Goal: Task Accomplishment & Management: Complete application form

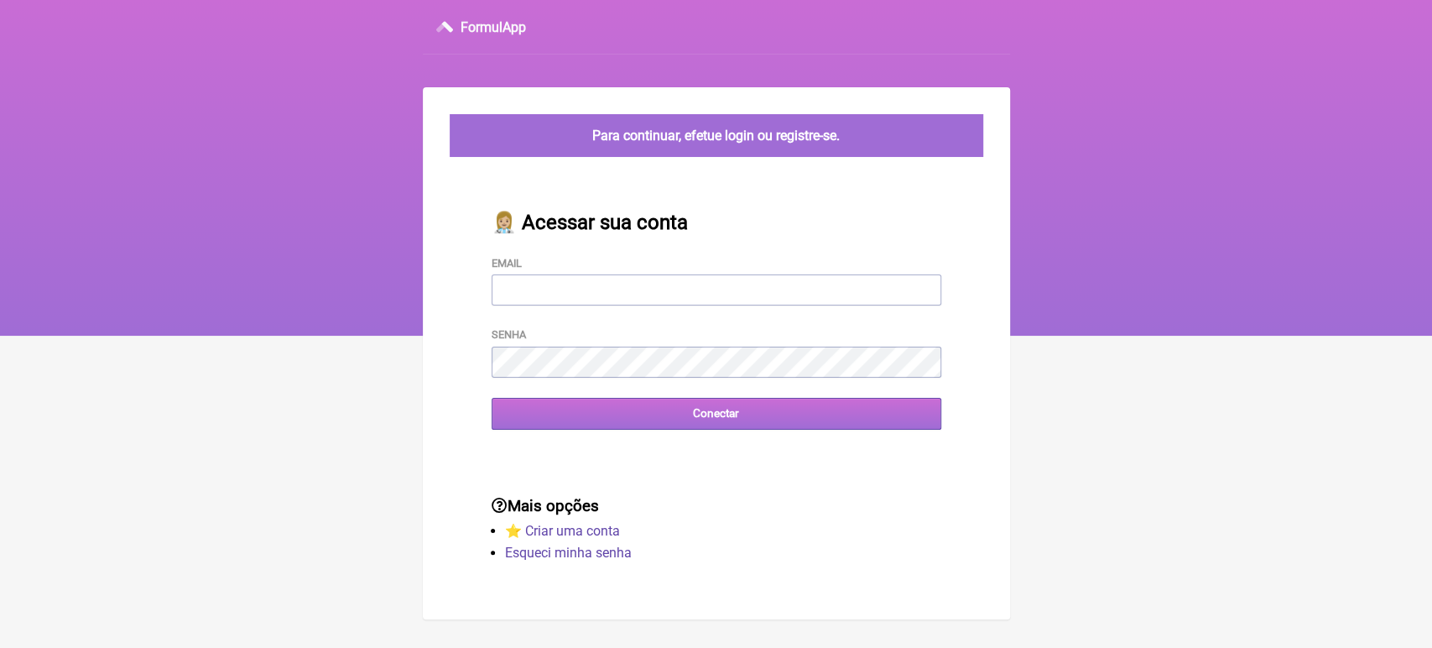
type input "[EMAIL_ADDRESS][DOMAIN_NAME]"
click at [635, 424] on input "Conectar" at bounding box center [717, 413] width 450 height 31
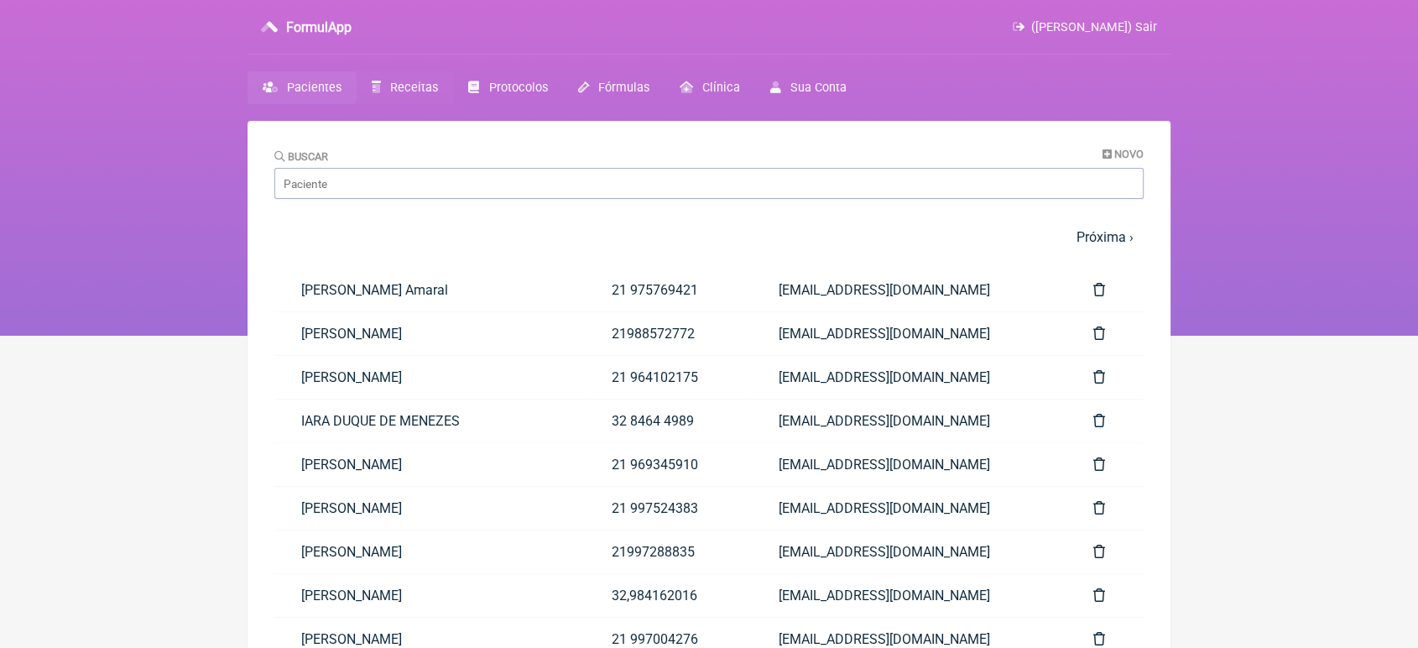
click at [420, 81] on span "Receitas" at bounding box center [414, 88] width 48 height 14
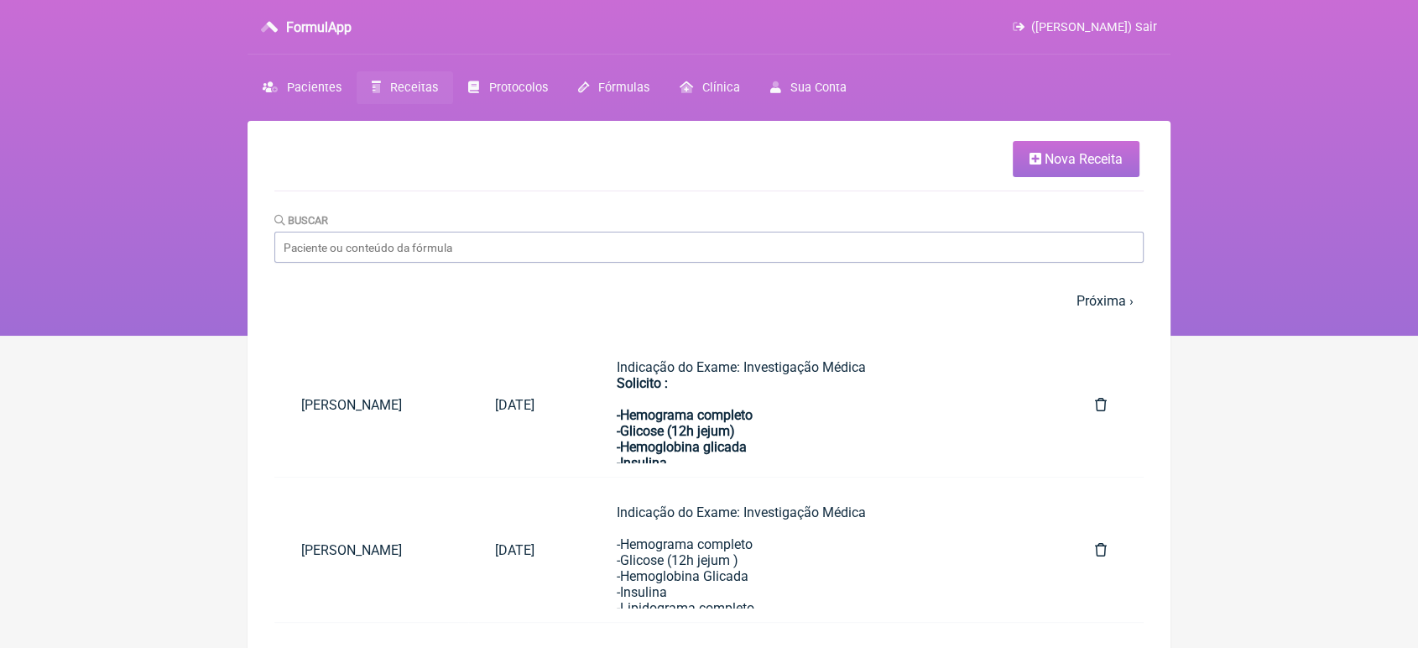
click at [1054, 169] on link "Nova Receita" at bounding box center [1076, 159] width 127 height 36
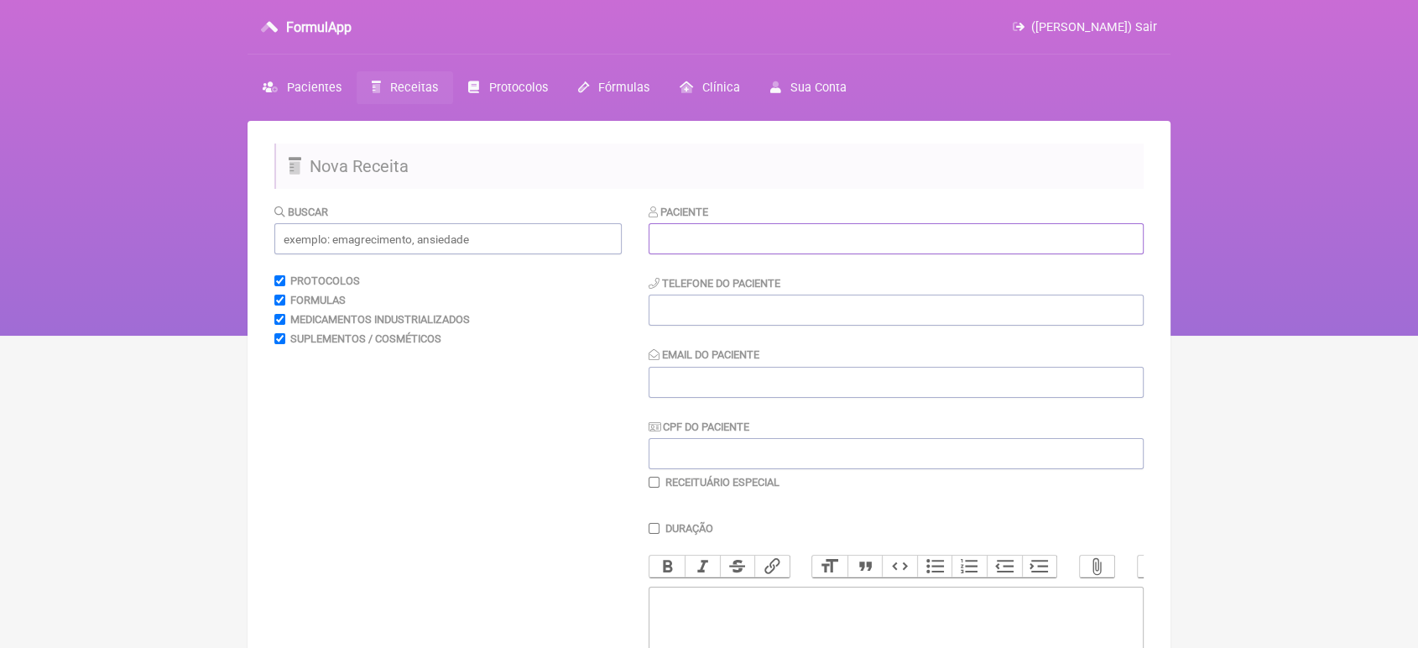
click at [865, 226] on input "text" at bounding box center [895, 238] width 495 height 31
type input "Emerson Carvalho de Oliveira"
click at [794, 306] on input "tel" at bounding box center [895, 309] width 495 height 31
type input "21"
click at [710, 451] on input "CPF do Paciente" at bounding box center [895, 453] width 495 height 31
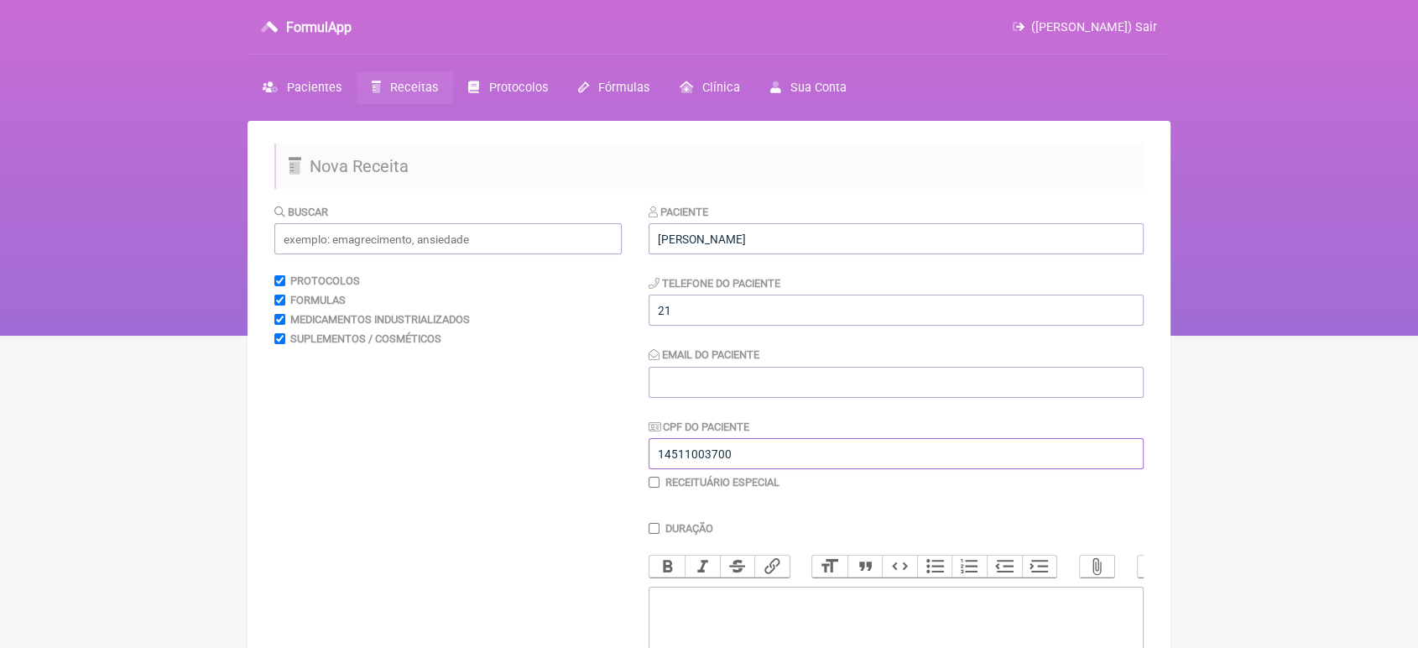
type input "14511003700"
click at [726, 319] on input "21" at bounding box center [895, 309] width 495 height 31
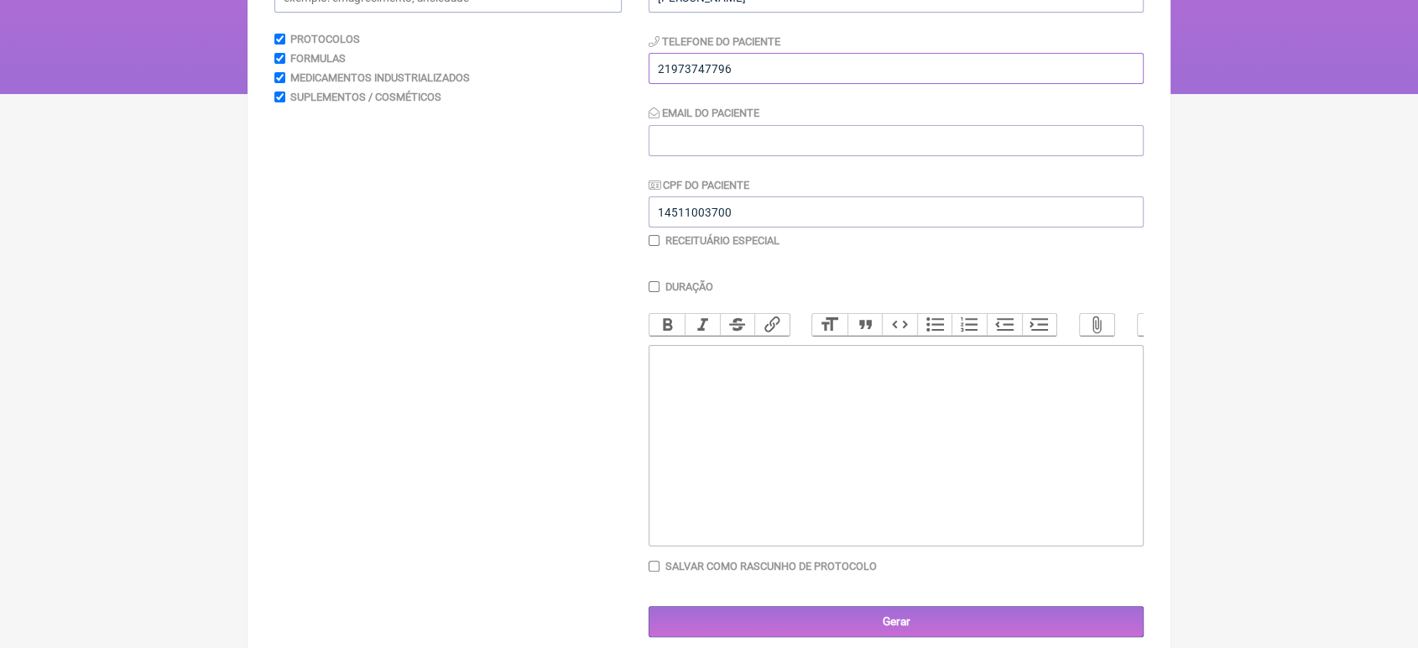
scroll to position [248, 0]
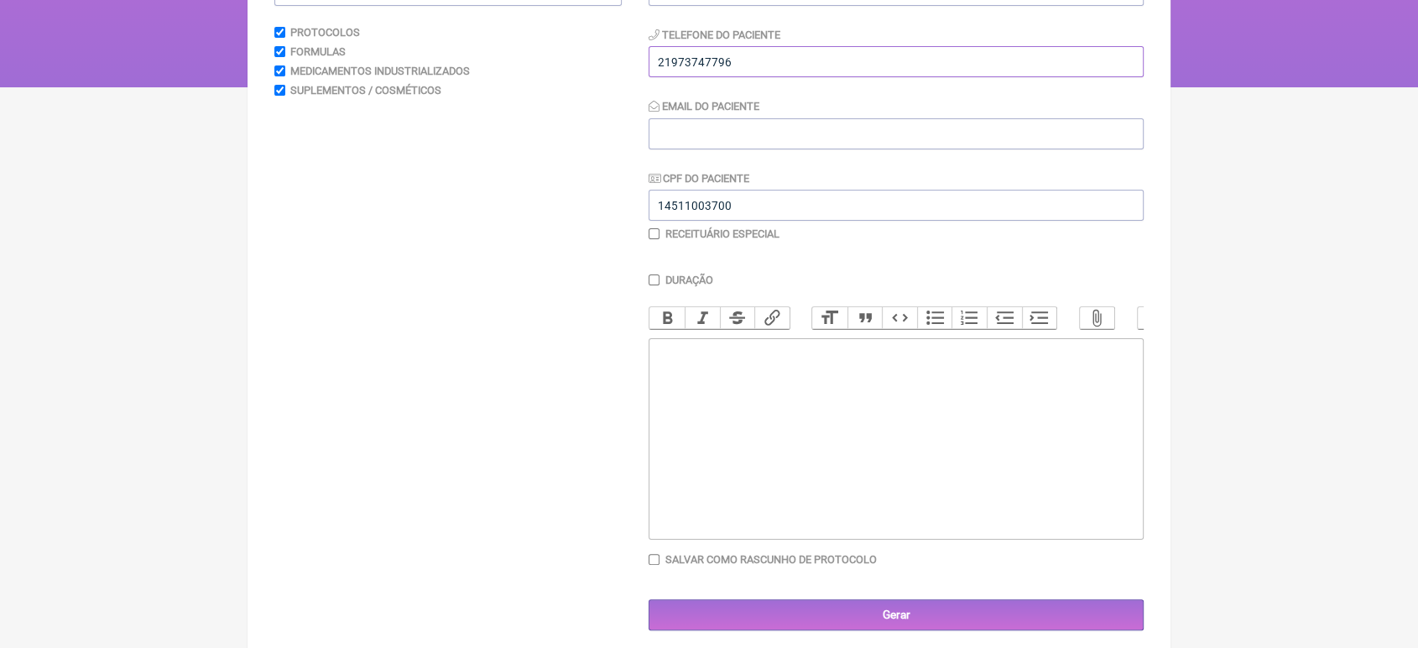
type input "21973747796"
click at [659, 286] on div "Duração" at bounding box center [895, 279] width 495 height 13
click at [654, 285] on input "Duração" at bounding box center [653, 279] width 11 height 11
checkbox input "true"
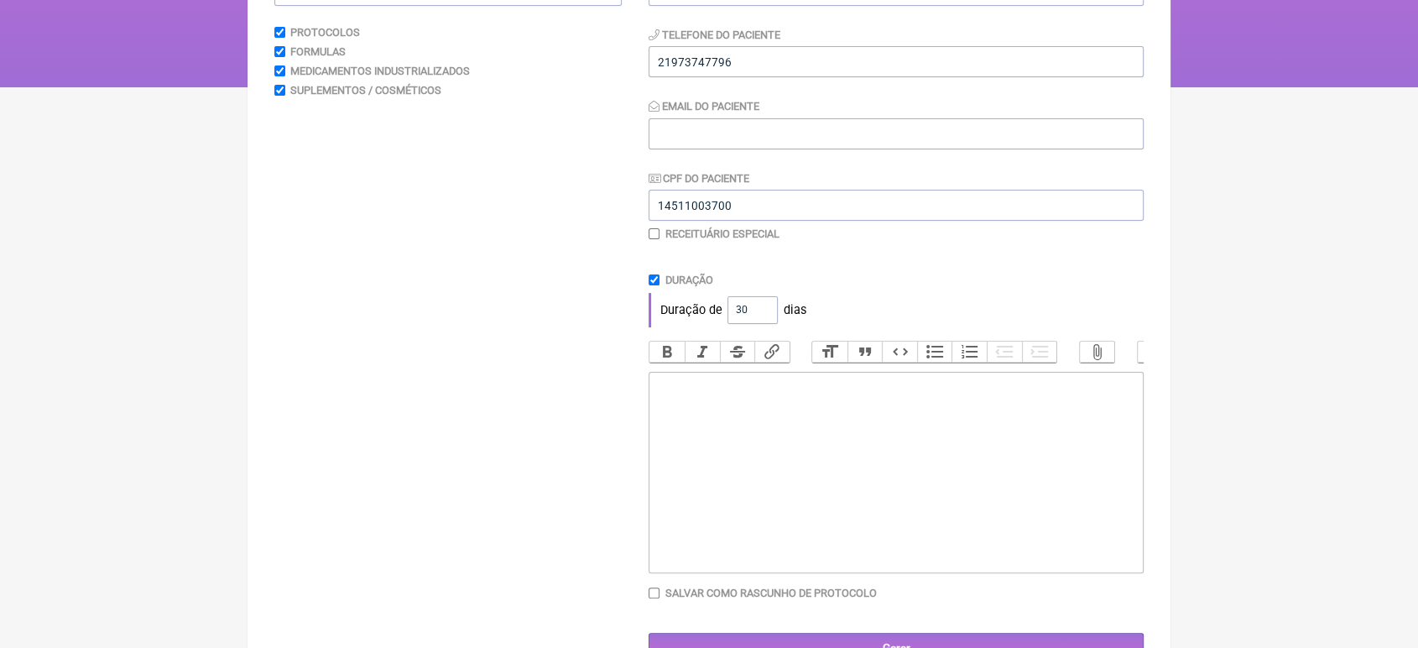
click at [723, 397] on trix-editor at bounding box center [895, 472] width 495 height 201
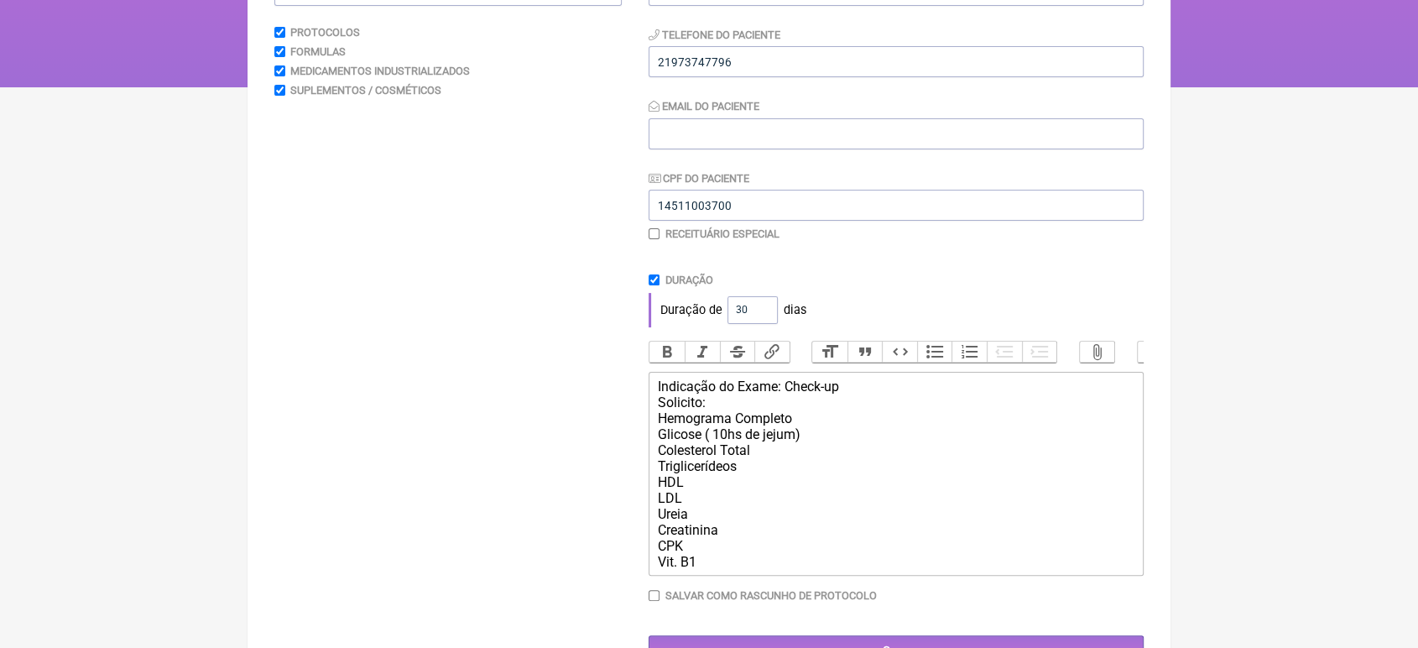
type trix-editor "<div>Indicação do Exame: Check-up<br>Solicito:<br>Hemograma Completo<br>Glicose…"
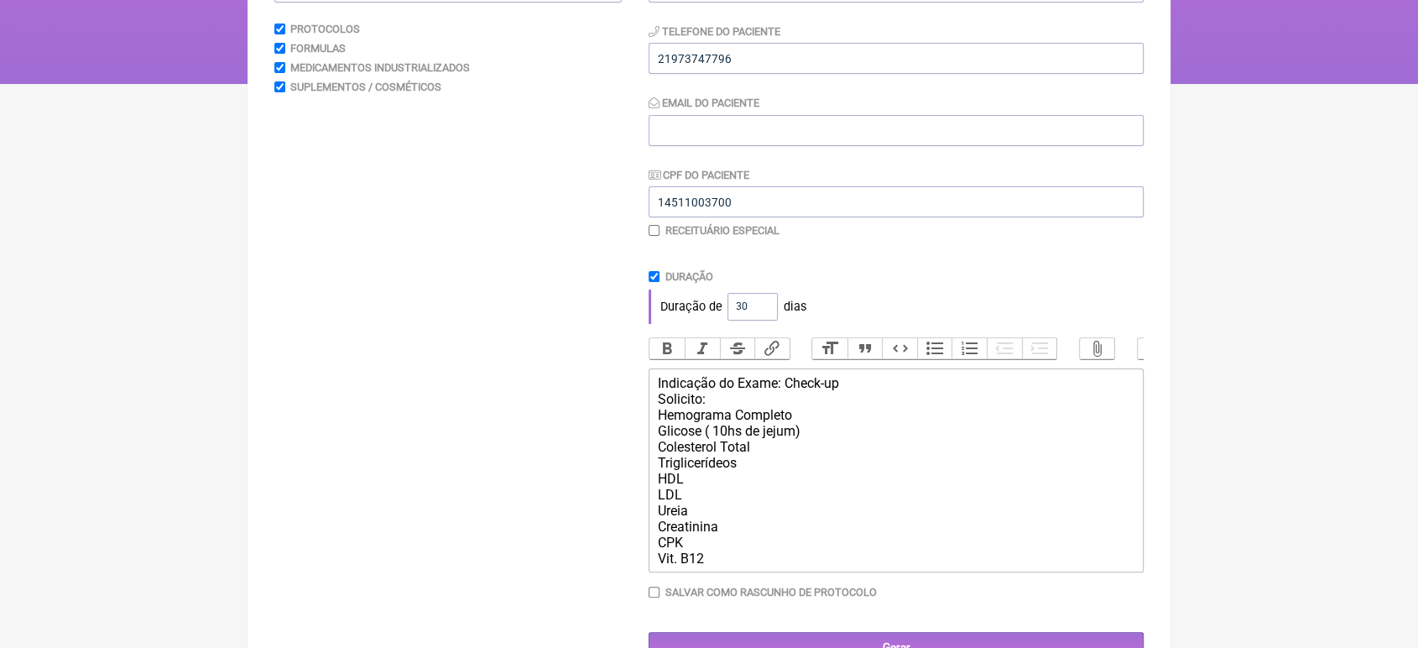
scroll to position [320, 0]
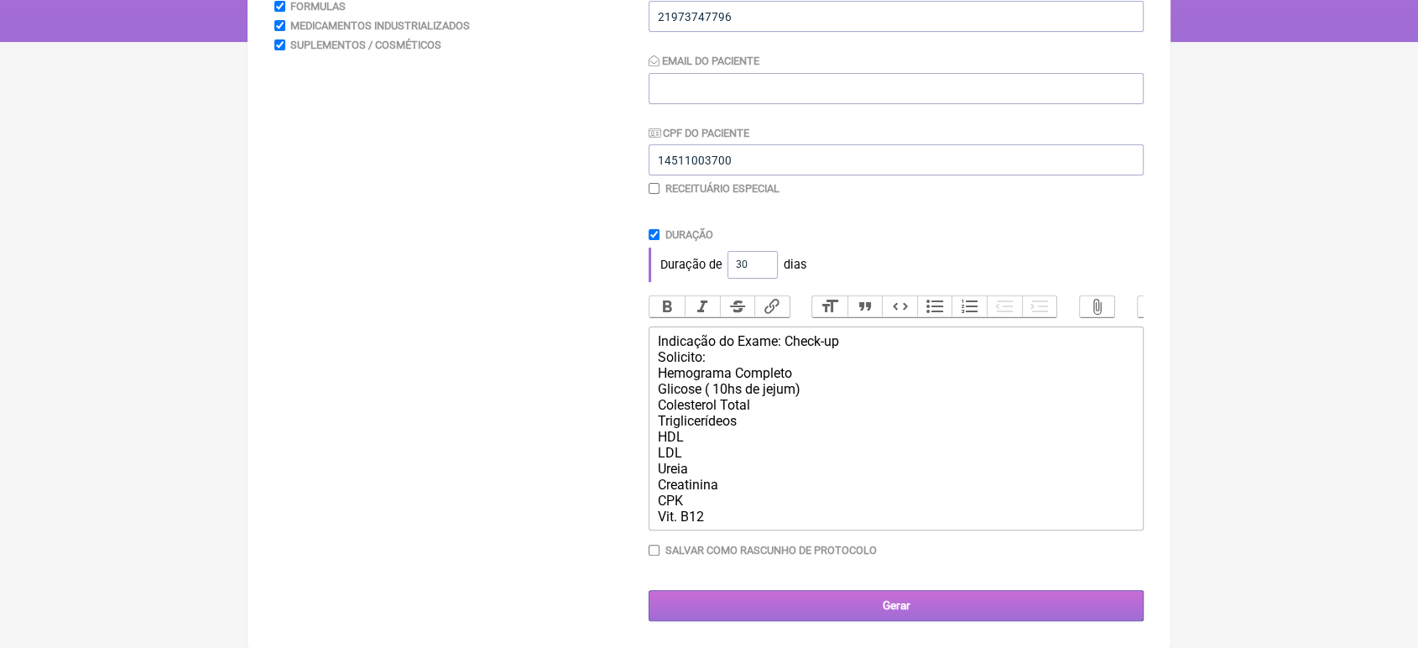
click at [831, 604] on input "Gerar" at bounding box center [895, 605] width 495 height 31
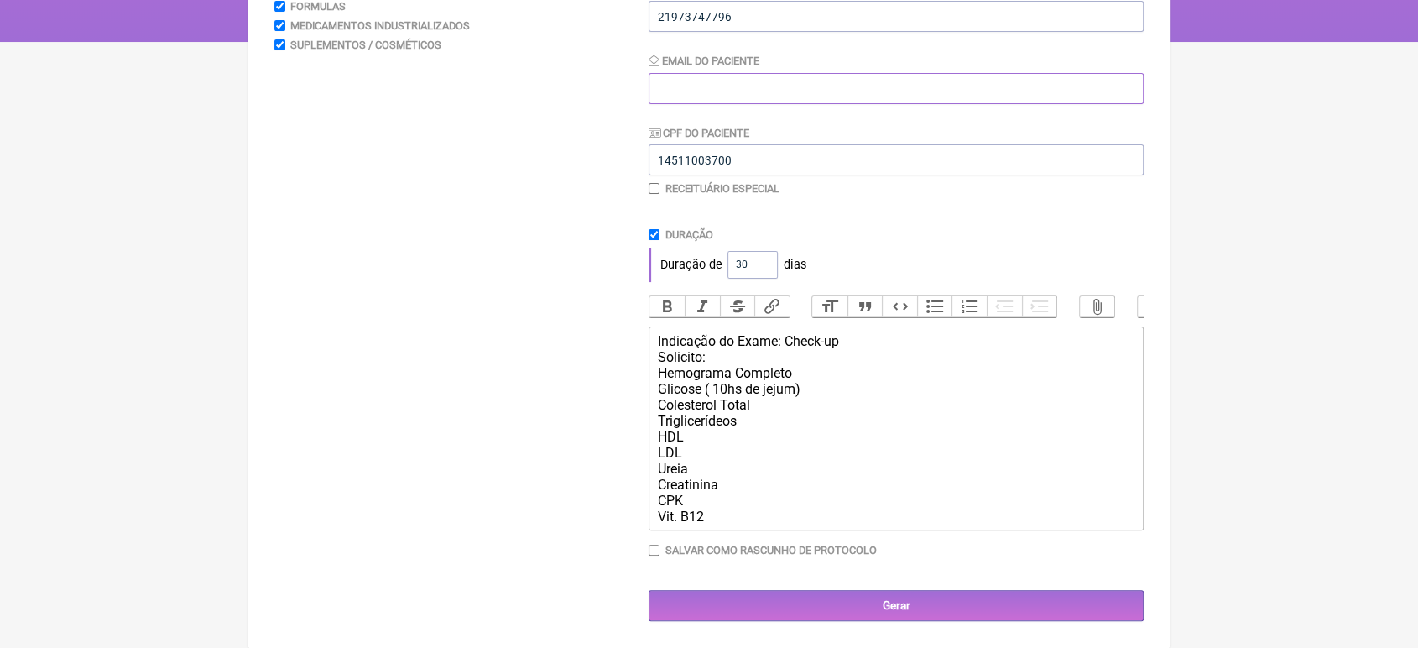
click at [707, 73] on input "Email do Paciente" at bounding box center [895, 88] width 495 height 31
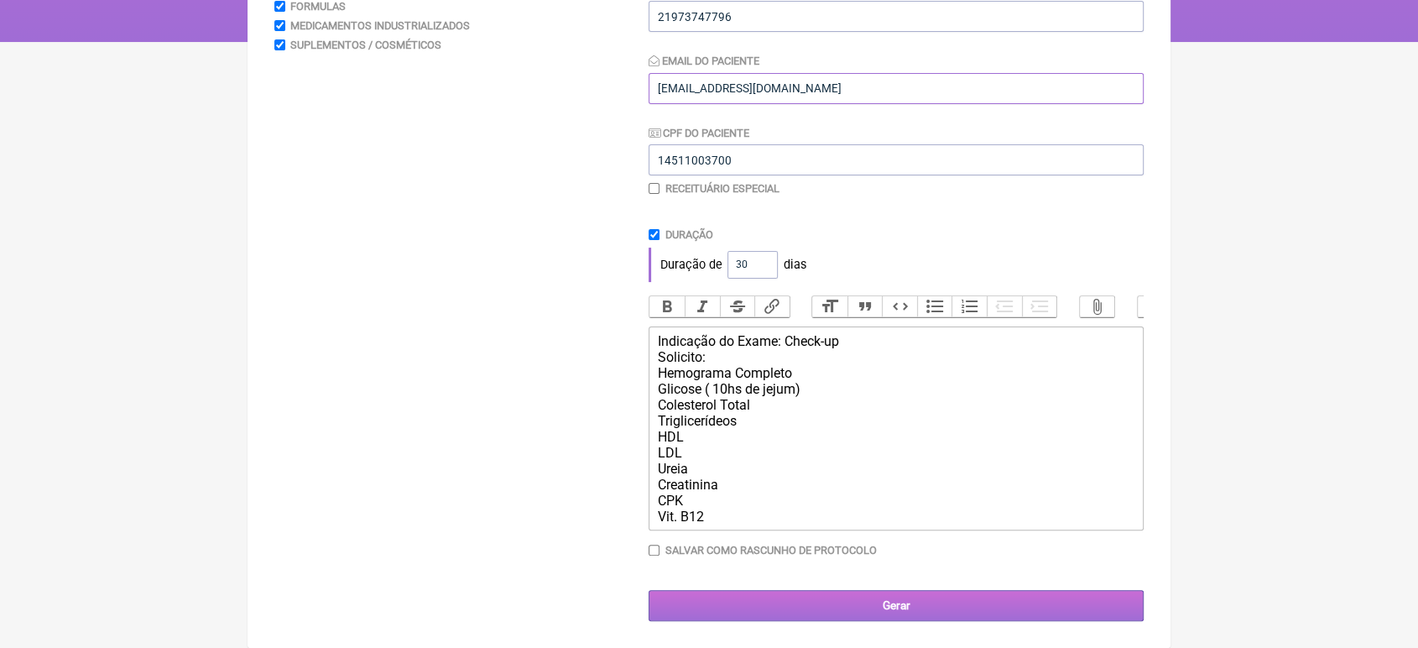
type input "[EMAIL_ADDRESS][DOMAIN_NAME]"
click at [882, 607] on input "Gerar" at bounding box center [895, 605] width 495 height 31
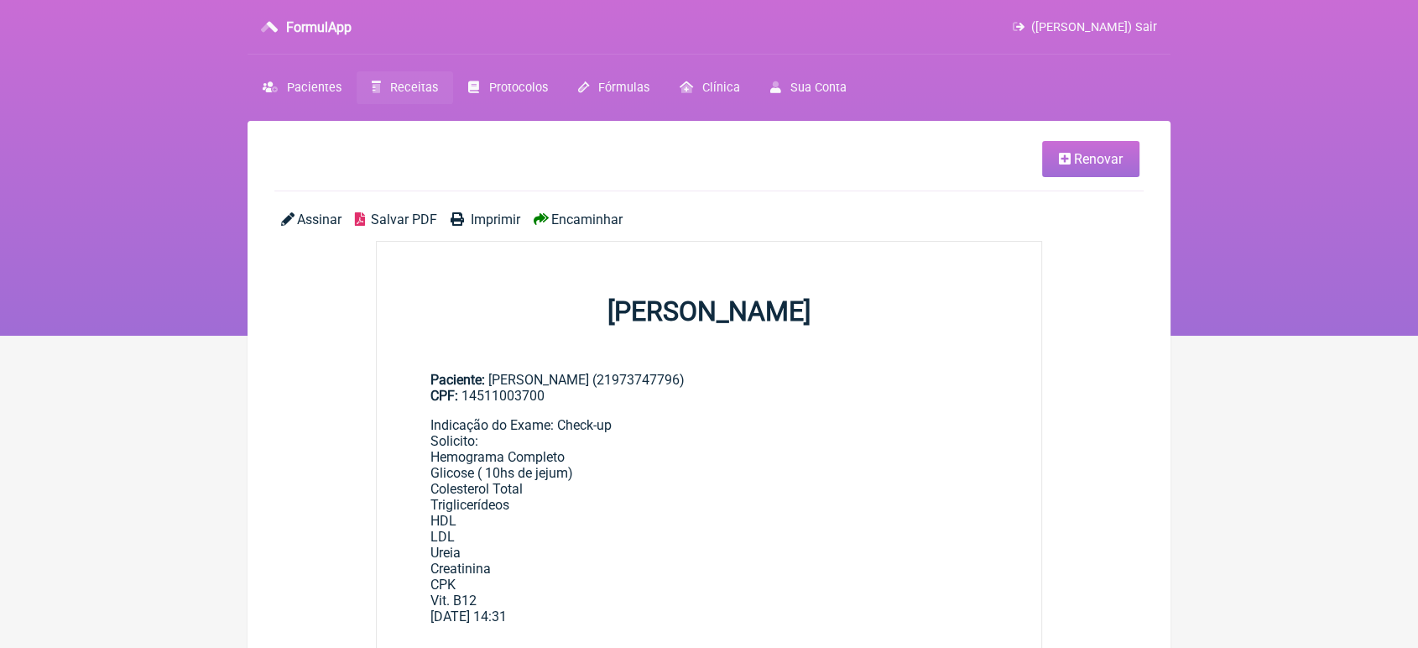
click at [486, 218] on span "Imprimir" at bounding box center [495, 219] width 49 height 16
click at [1098, 157] on span "Renovar" at bounding box center [1098, 159] width 49 height 16
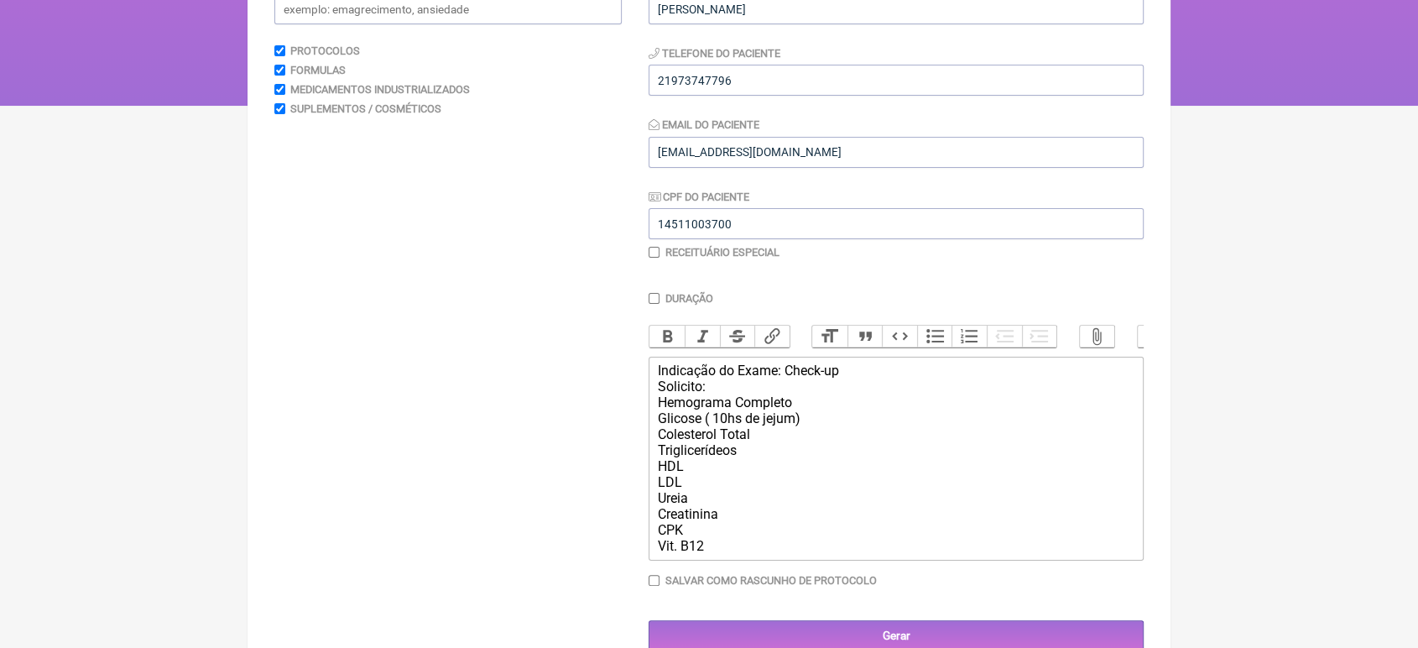
scroll to position [285, 0]
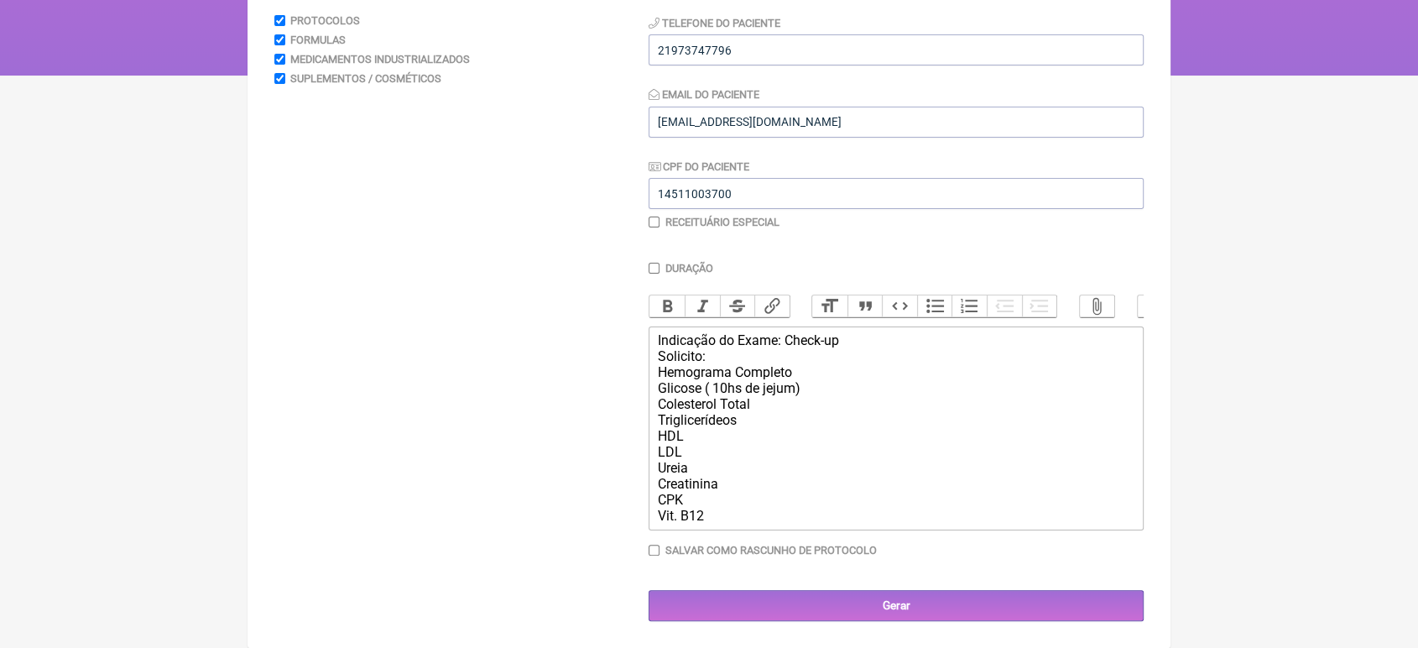
click at [869, 326] on trix-editor "Indicação do Exame: Check-up Solicito: Hemograma Completo Glicose ( 10hs de jej…" at bounding box center [895, 428] width 495 height 204
click at [732, 515] on div "Solicito: Hemograma Completo Glicose ( 10hs de jejum) Colesterol Total Triglice…" at bounding box center [896, 427] width 476 height 191
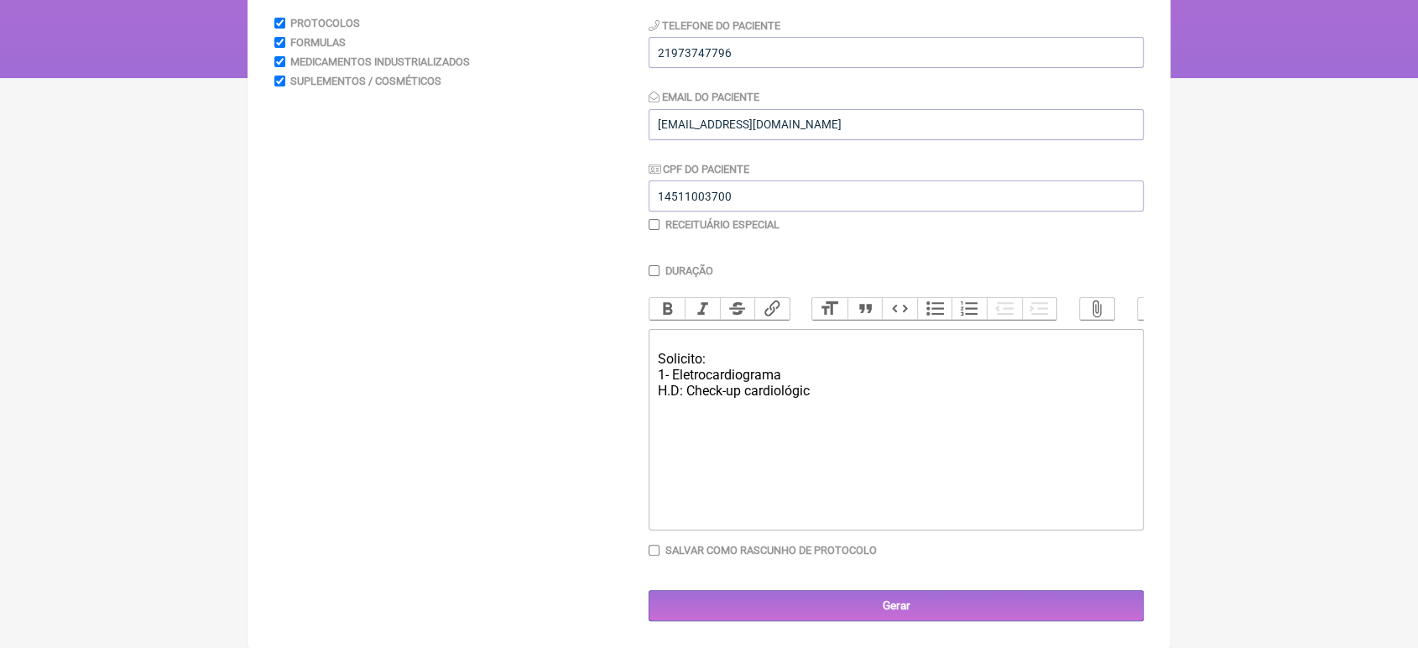
type trix-editor "<div><br>Solicito:<br>1- Eletrocardiograma<br>H.D: Check-up cardiológico</div>"
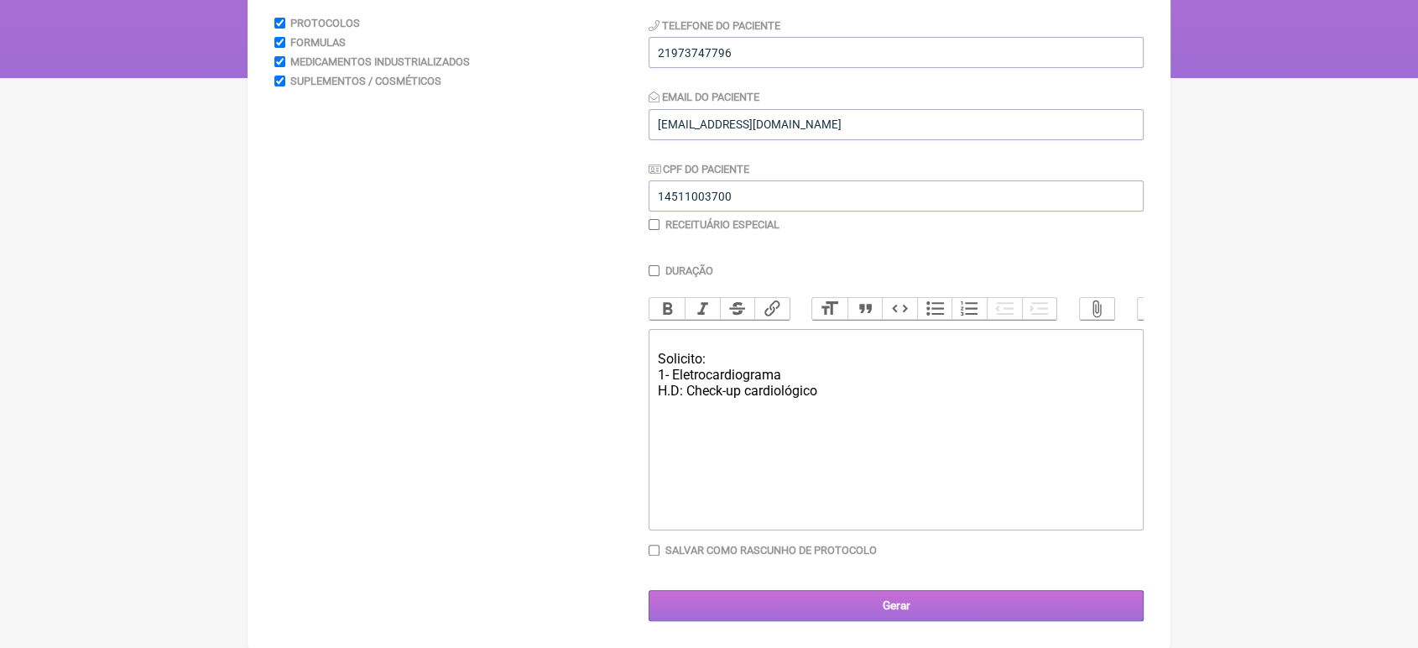
click at [909, 613] on input "Gerar" at bounding box center [895, 605] width 495 height 31
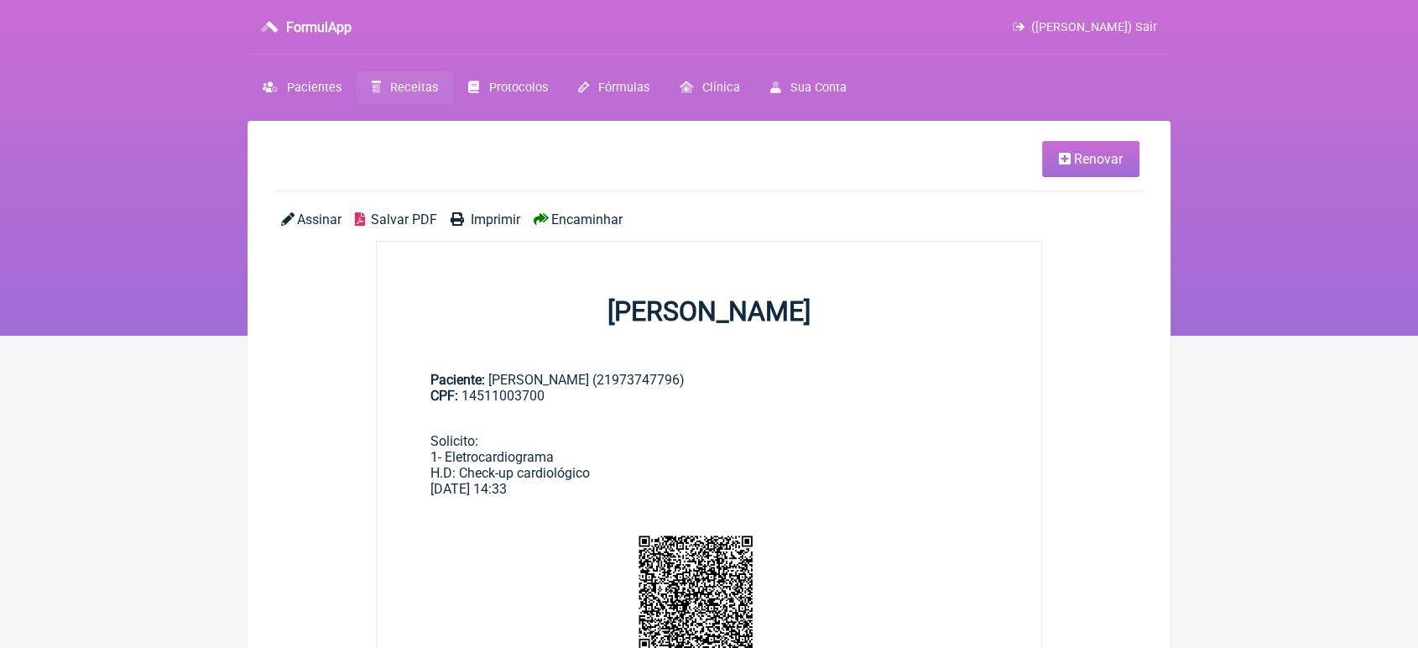
click at [570, 217] on span "Encaminhar" at bounding box center [586, 219] width 71 height 16
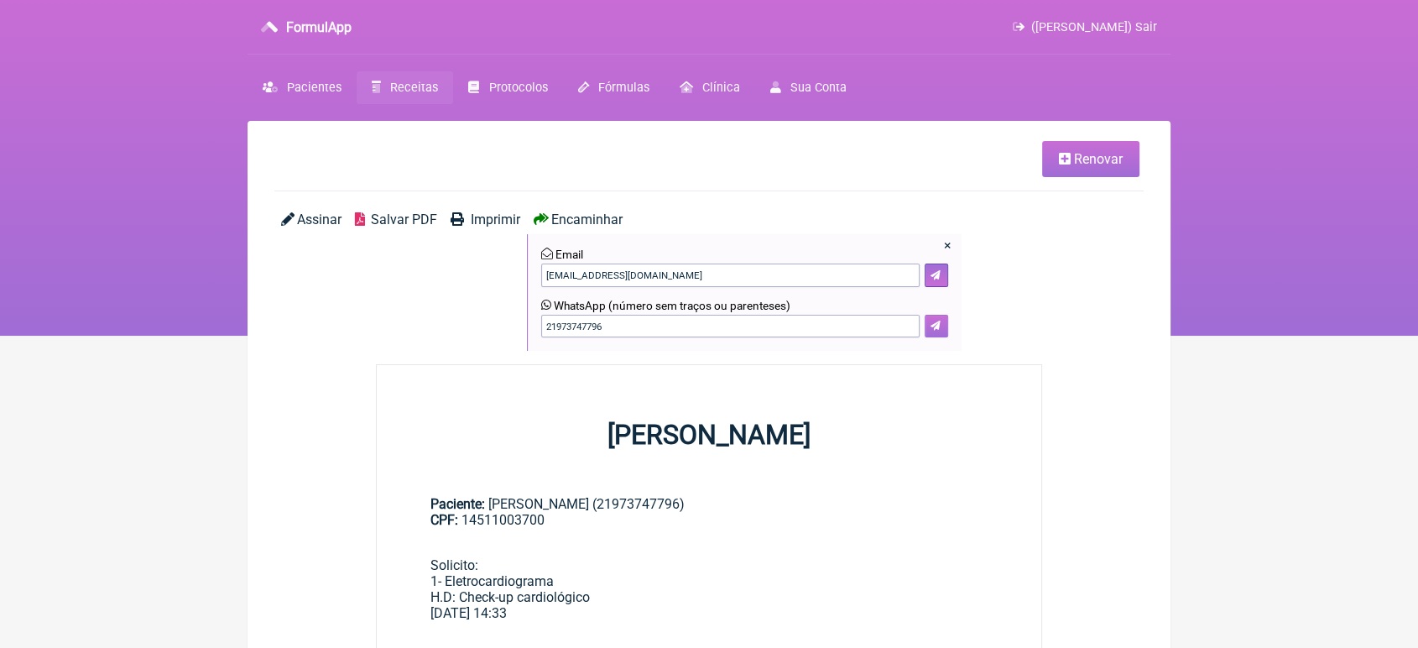
click at [932, 331] on icon at bounding box center [935, 325] width 10 height 10
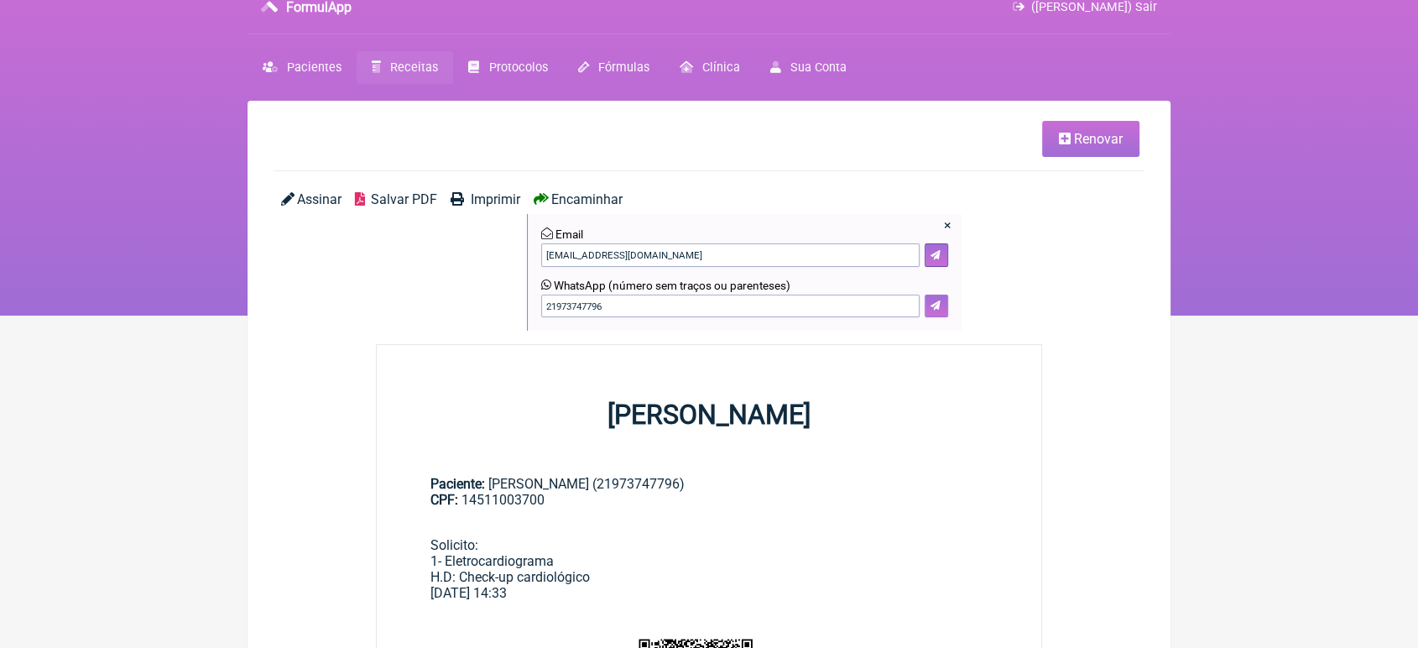
scroll to position [23, 0]
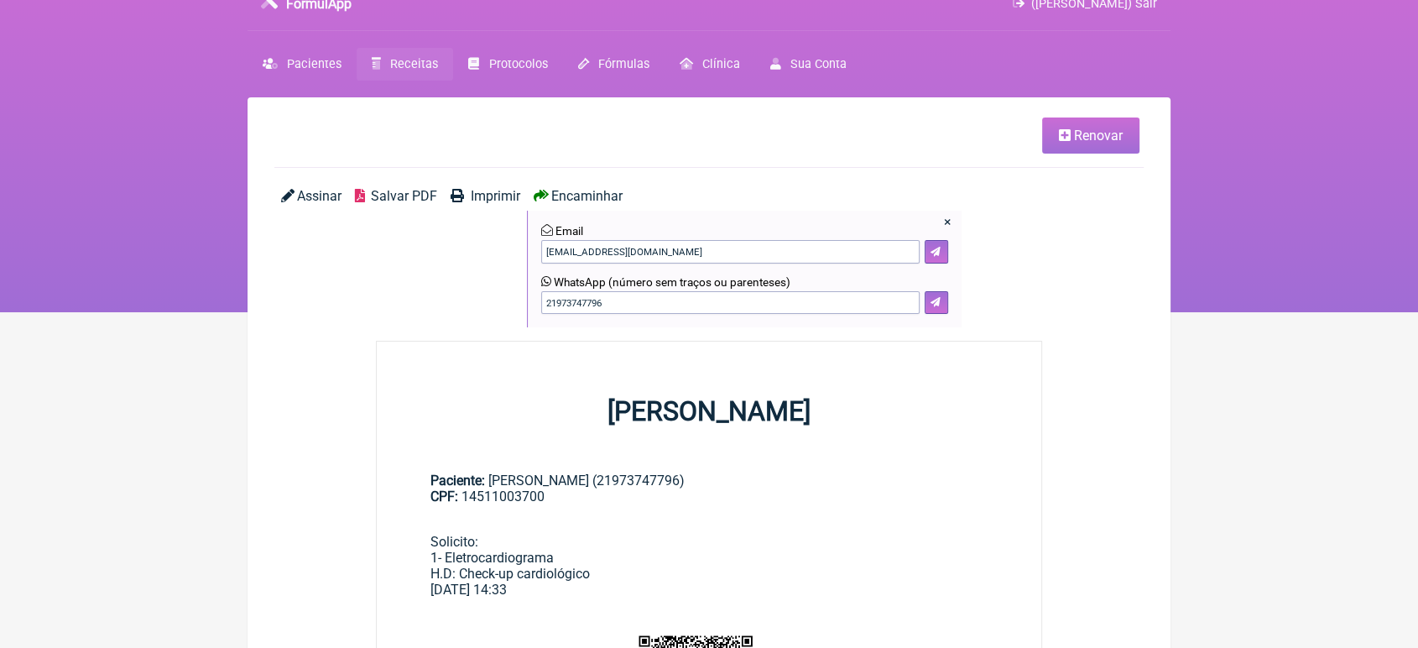
click at [506, 194] on span "Imprimir" at bounding box center [495, 196] width 49 height 16
